Goal: Task Accomplishment & Management: Use online tool/utility

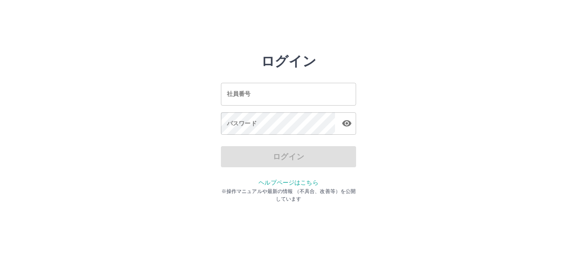
click at [305, 96] on input "社員番号" at bounding box center [288, 94] width 135 height 22
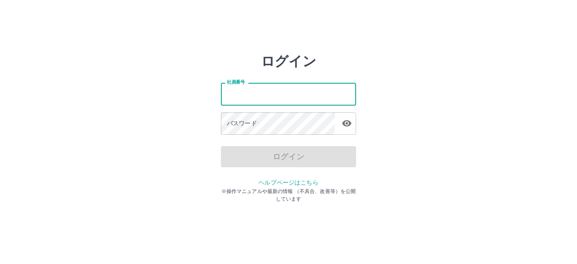
type input "*******"
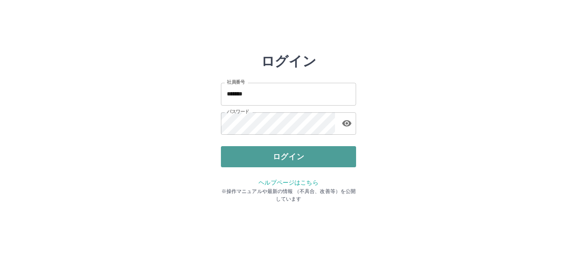
click at [292, 160] on button "ログイン" at bounding box center [288, 156] width 135 height 21
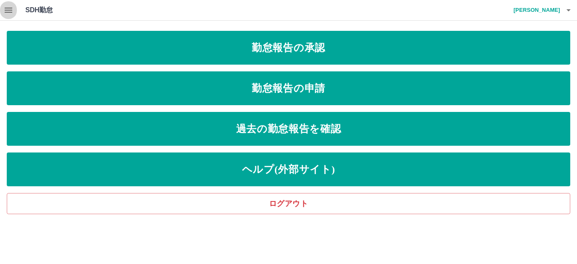
click at [9, 9] on icon "button" at bounding box center [8, 10] width 10 height 10
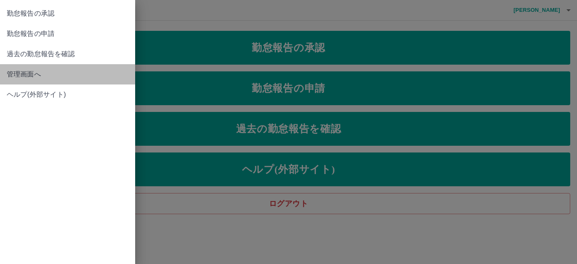
click at [22, 72] on span "管理画面へ" at bounding box center [68, 74] width 122 height 10
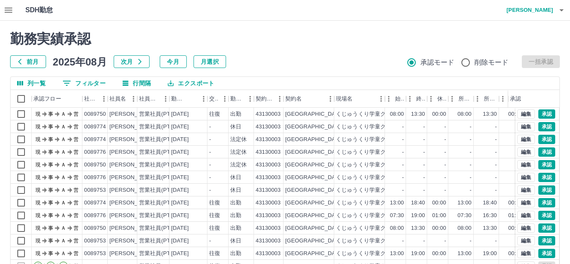
click at [89, 80] on button "0 フィルター" at bounding box center [84, 83] width 57 height 13
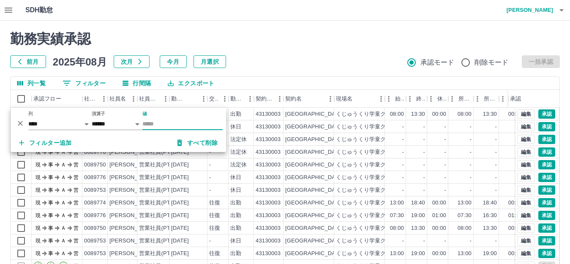
click at [153, 122] on input "値" at bounding box center [182, 124] width 80 height 12
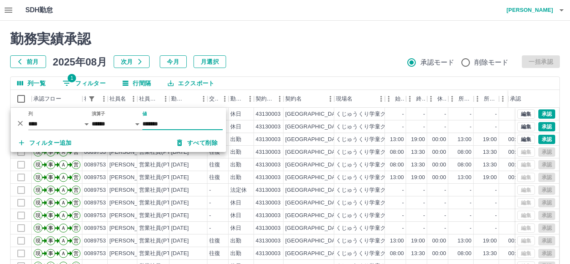
scroll to position [44, 0]
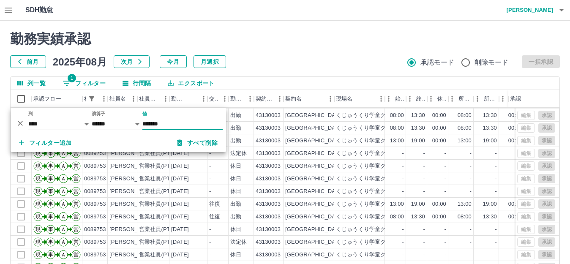
type input "*******"
click at [313, 58] on div "前月 2025年08月 次月 今月 月選択 承認モード 削除モード 一括承認" at bounding box center [285, 61] width 550 height 13
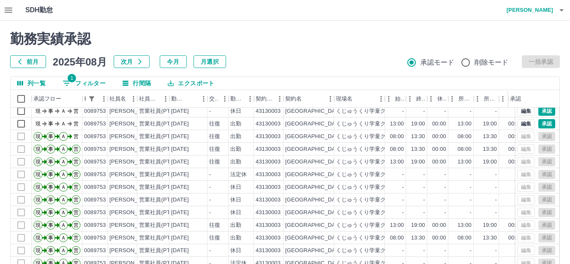
scroll to position [0, 0]
